Goal: Transaction & Acquisition: Purchase product/service

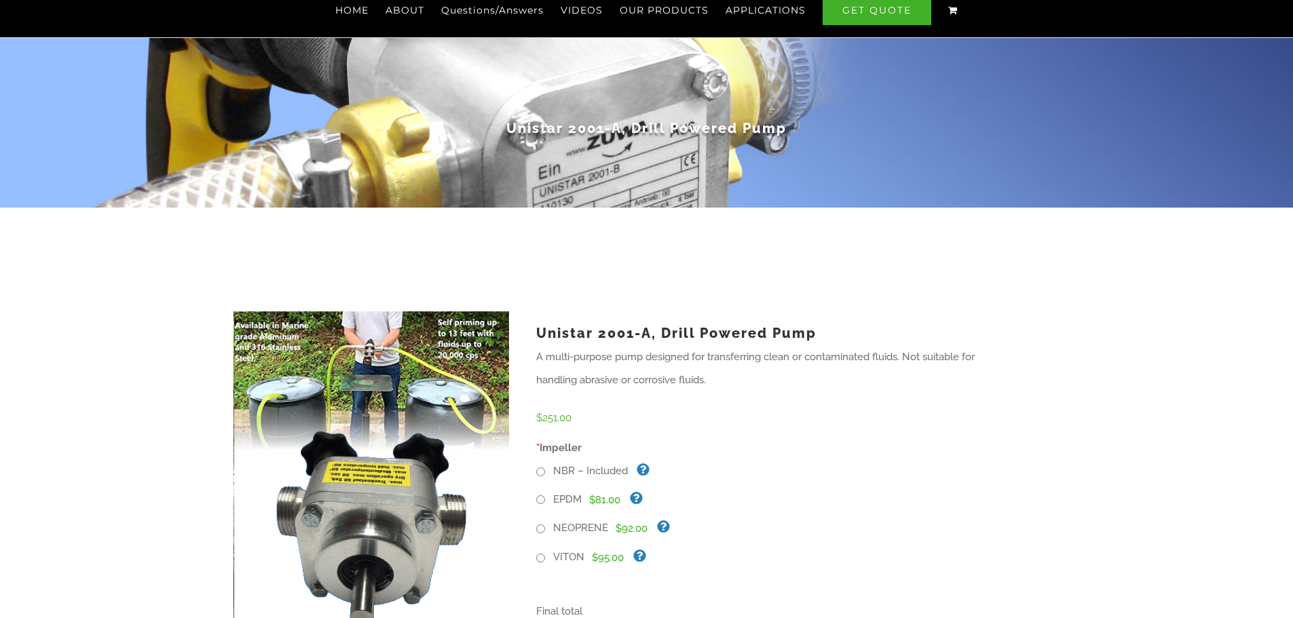
scroll to position [136, 0]
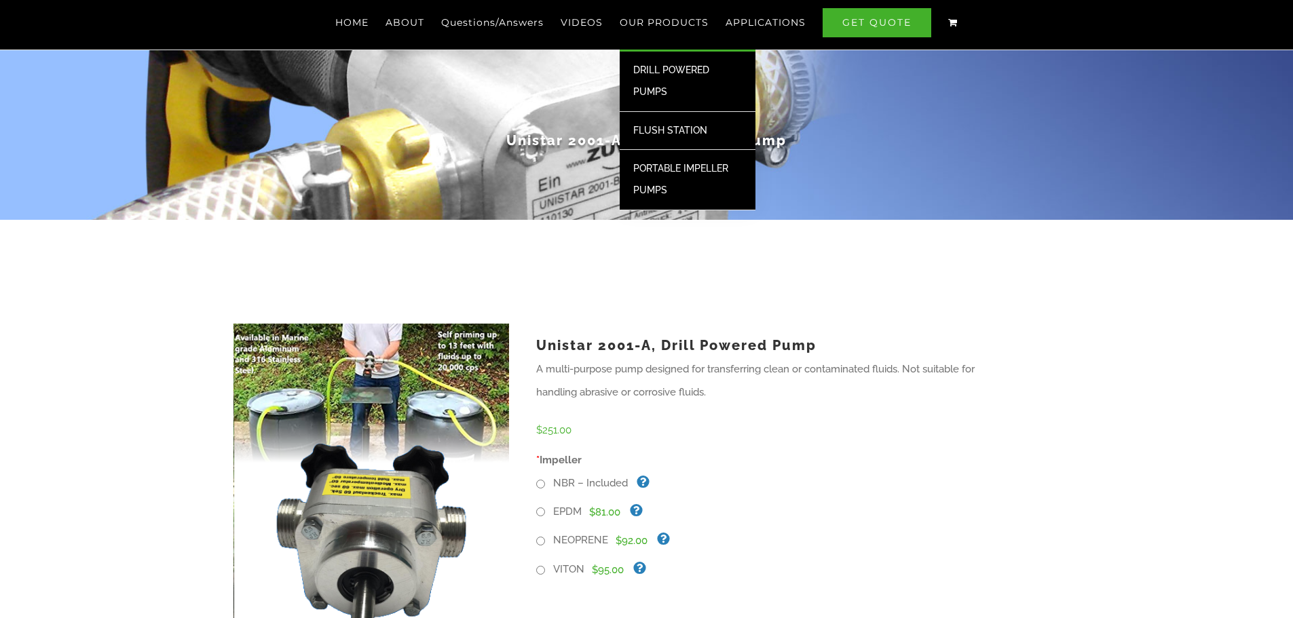
click at [675, 67] on span "DRILL POWERED PUMPS" at bounding box center [671, 80] width 76 height 33
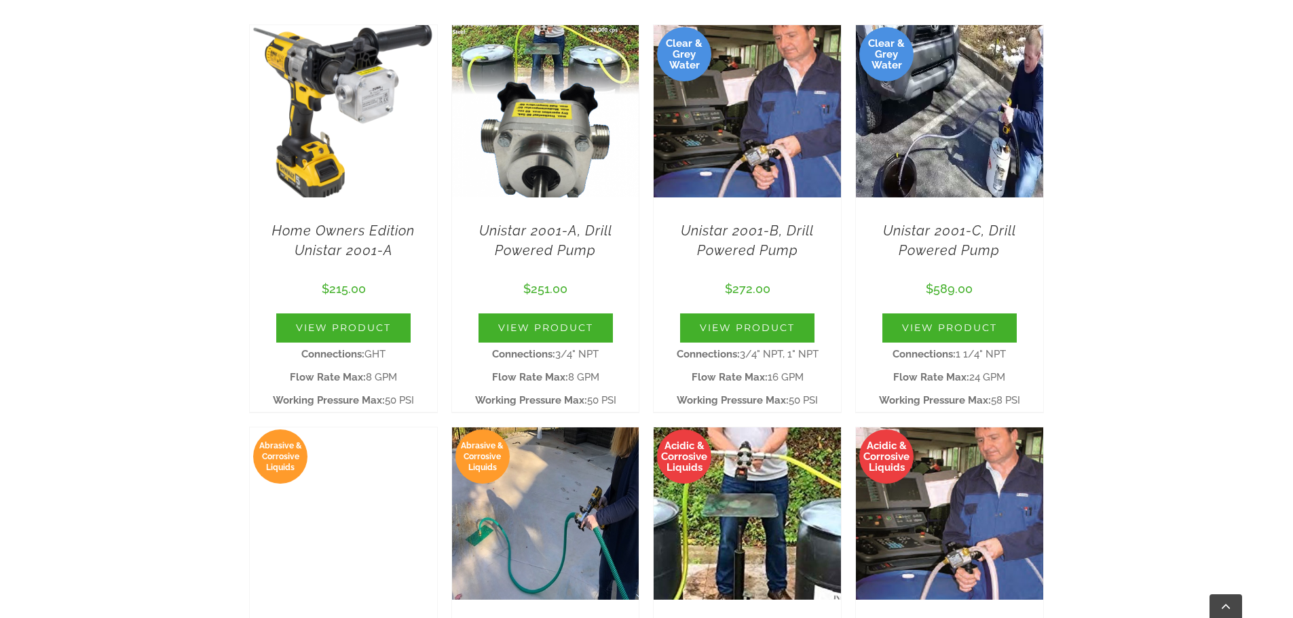
scroll to position [543, 0]
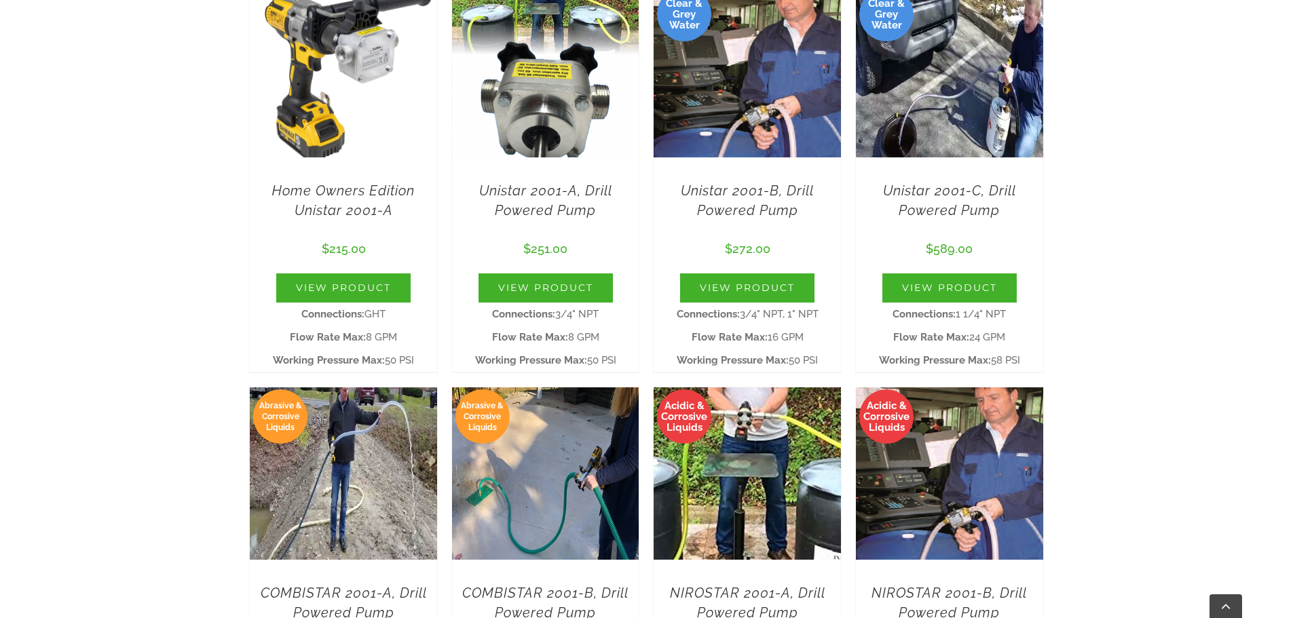
click at [541, 312] on strong "Connections:" at bounding box center [523, 314] width 63 height 12
click at [542, 285] on link "View Product" at bounding box center [546, 288] width 134 height 29
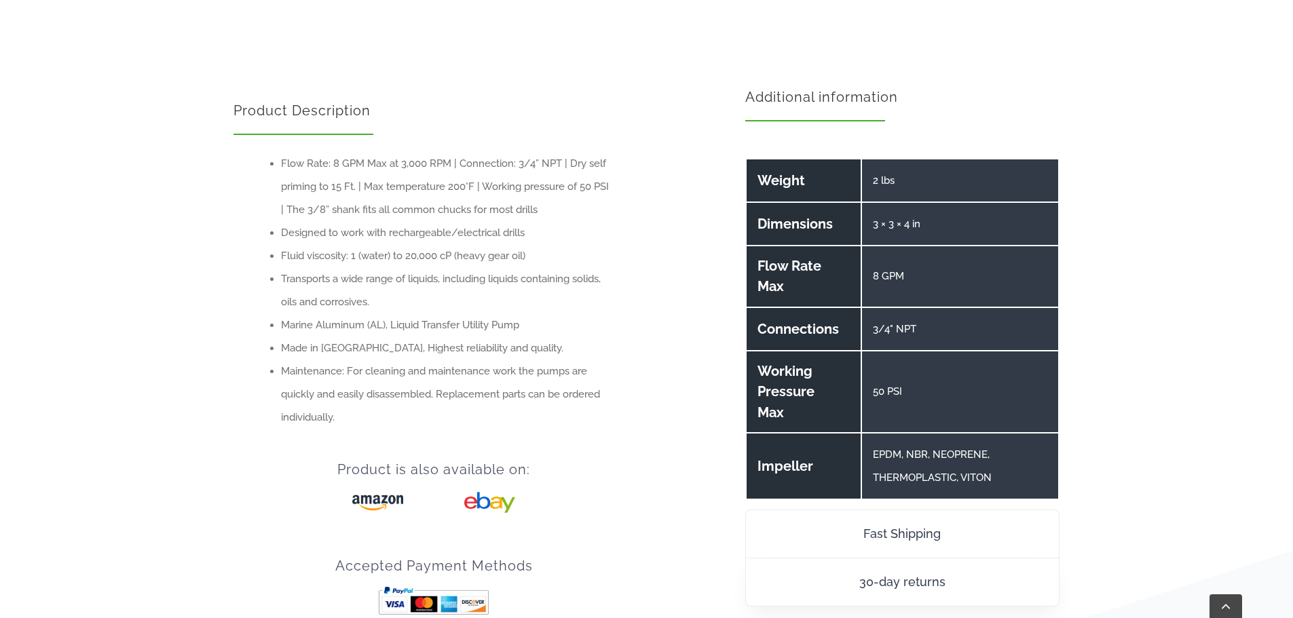
scroll to position [950, 0]
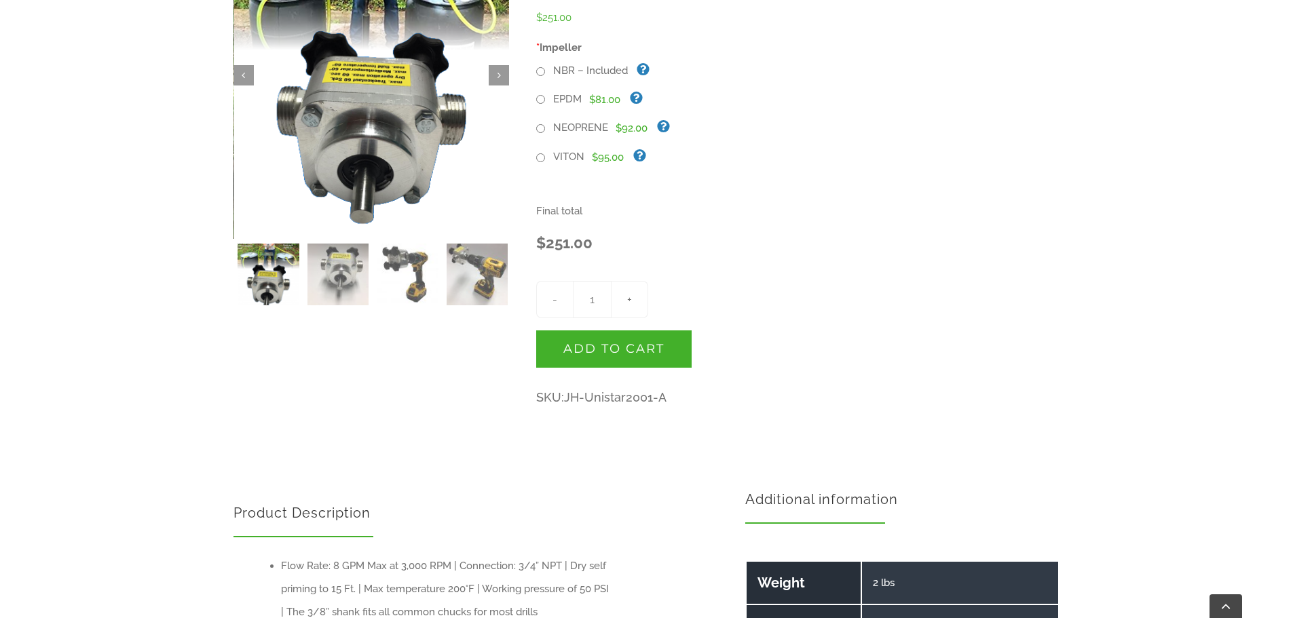
scroll to position [543, 0]
